Goal: Download file/media

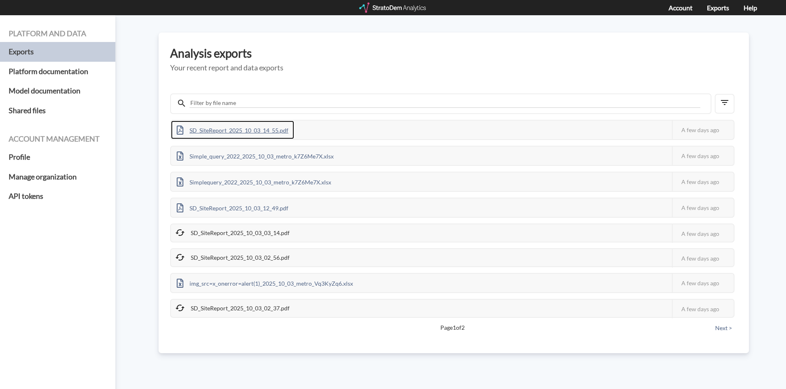
click at [233, 127] on div "SD_SiteReport_2025_10_03_14_55.pdf" at bounding box center [232, 130] width 123 height 19
